Goal: Navigation & Orientation: Find specific page/section

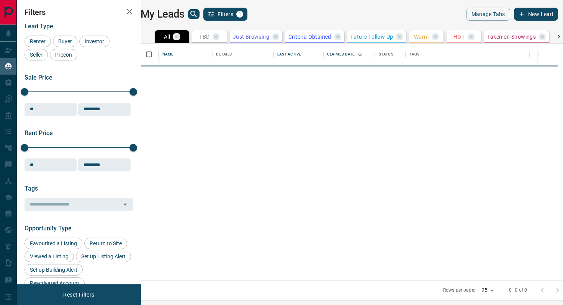
scroll to position [237, 418]
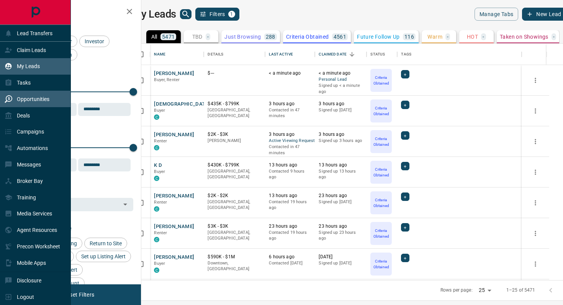
click at [28, 99] on p "Opportunities" at bounding box center [33, 99] width 33 height 6
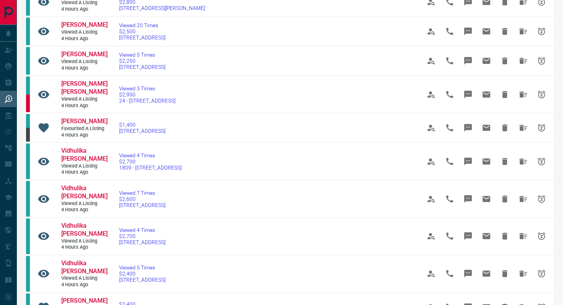
scroll to position [221, 0]
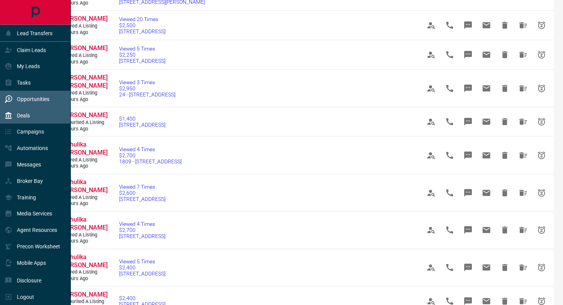
click at [25, 115] on p "Deals" at bounding box center [23, 116] width 13 height 6
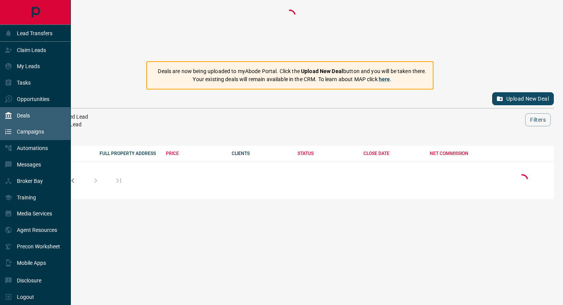
click at [31, 136] on div "Campaigns" at bounding box center [24, 132] width 39 height 13
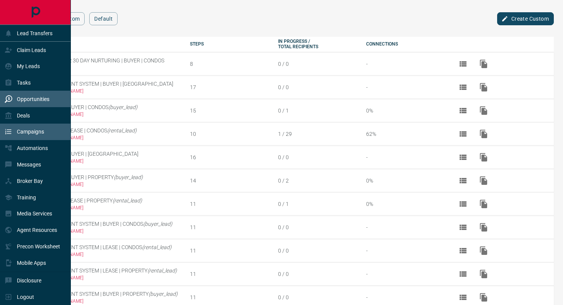
click at [44, 92] on div "Opportunities" at bounding box center [35, 99] width 71 height 16
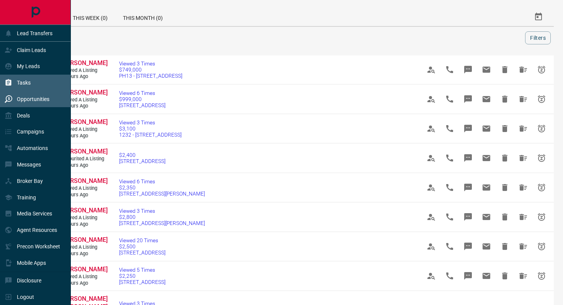
click at [28, 84] on p "Tasks" at bounding box center [24, 83] width 14 height 6
